Goal: Find specific page/section: Find specific page/section

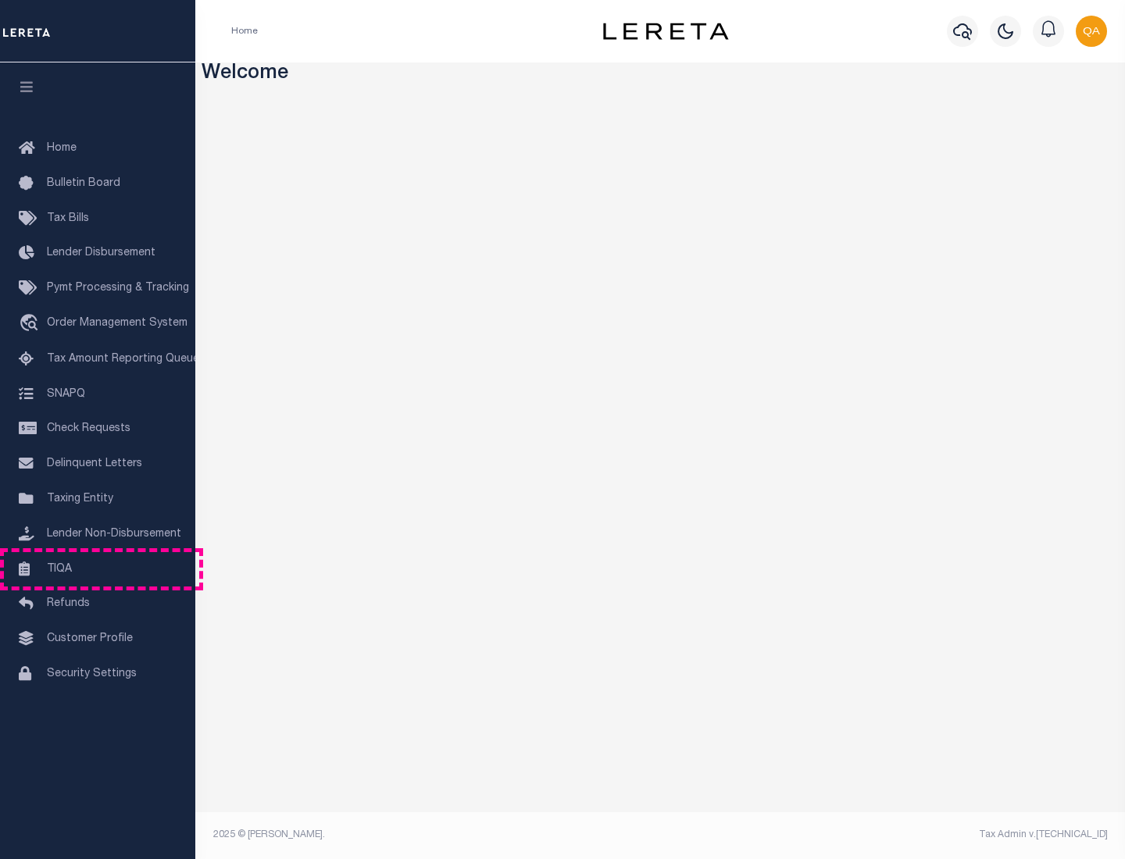
click at [98, 569] on link "TIQA" at bounding box center [97, 569] width 195 height 35
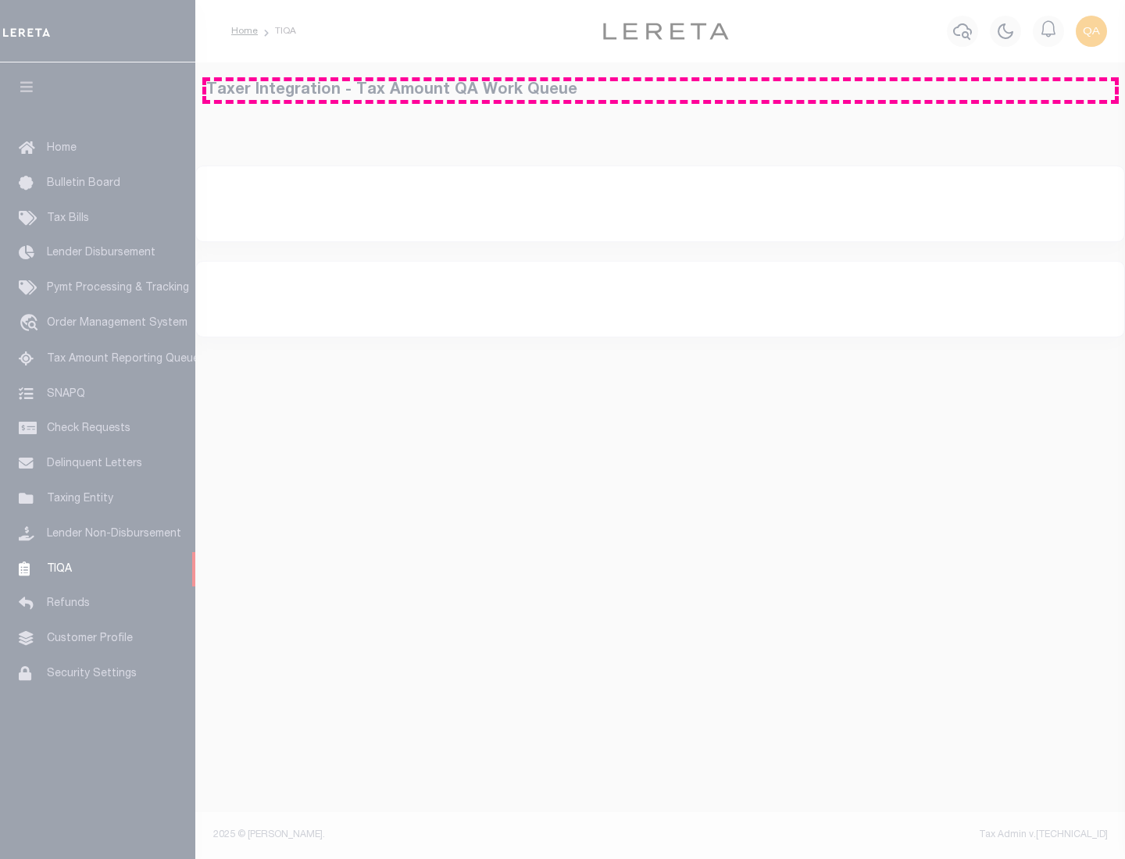
select select "200"
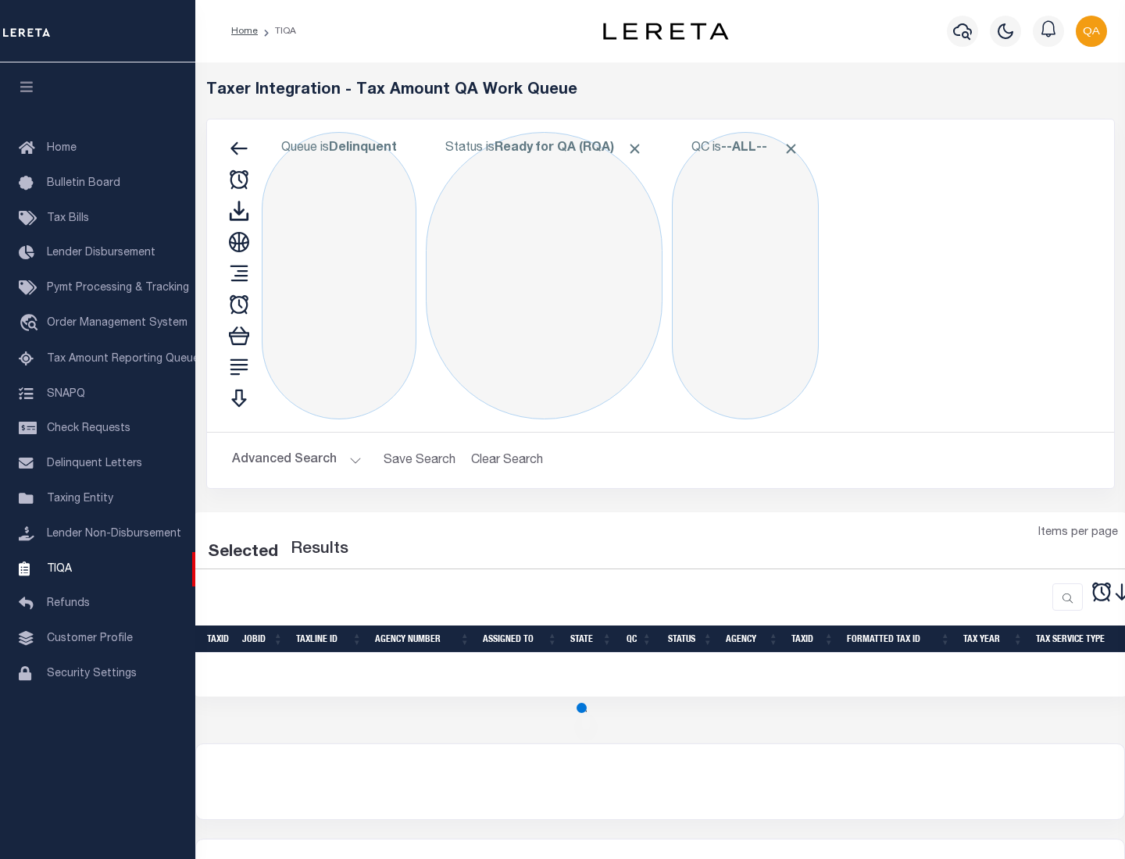
select select "200"
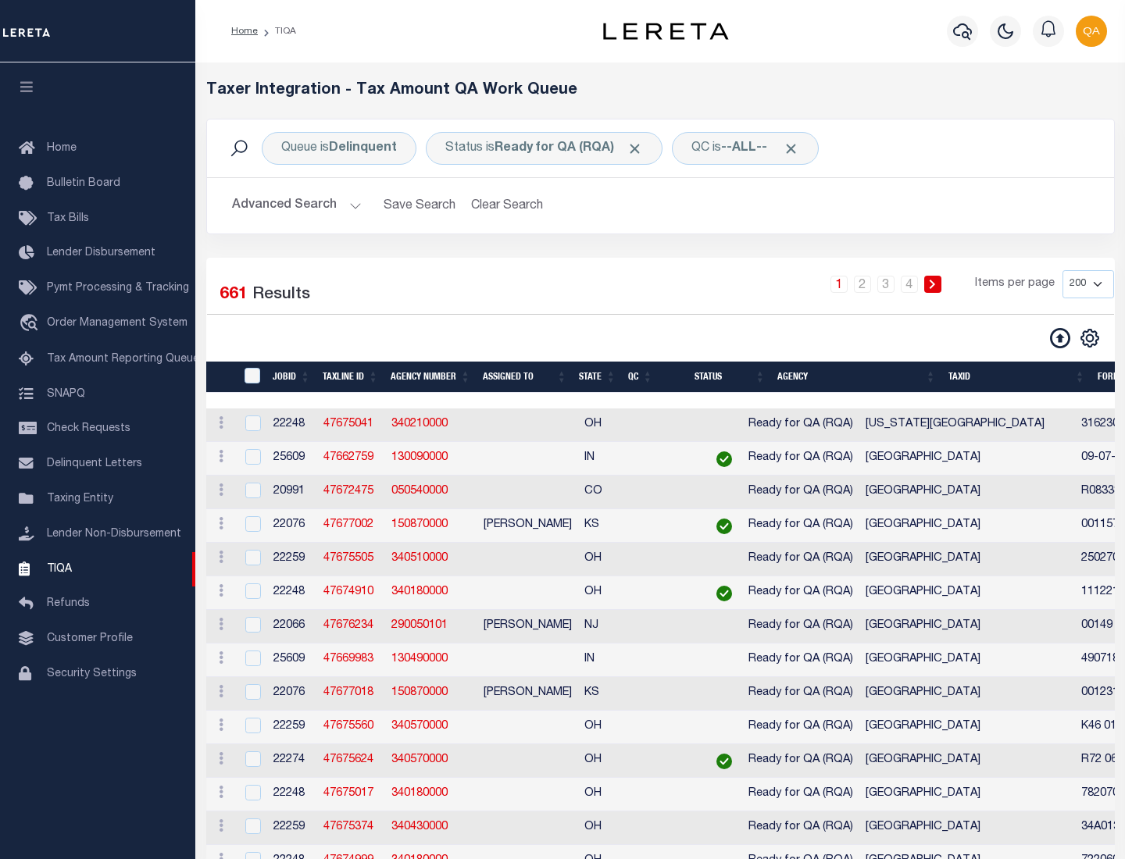
click at [640, 148] on span "Click to Remove" at bounding box center [635, 149] width 16 height 16
